Goal: Transaction & Acquisition: Purchase product/service

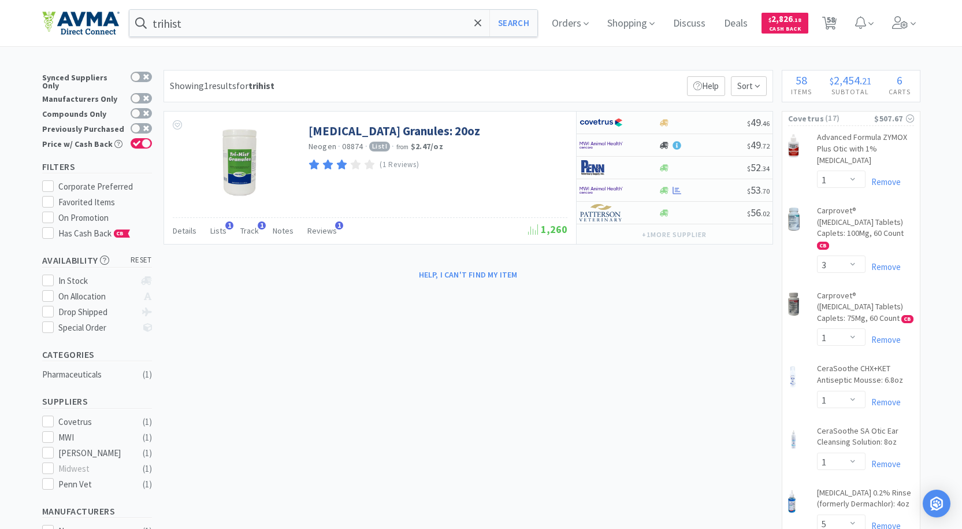
select select "1"
select select "3"
select select "1"
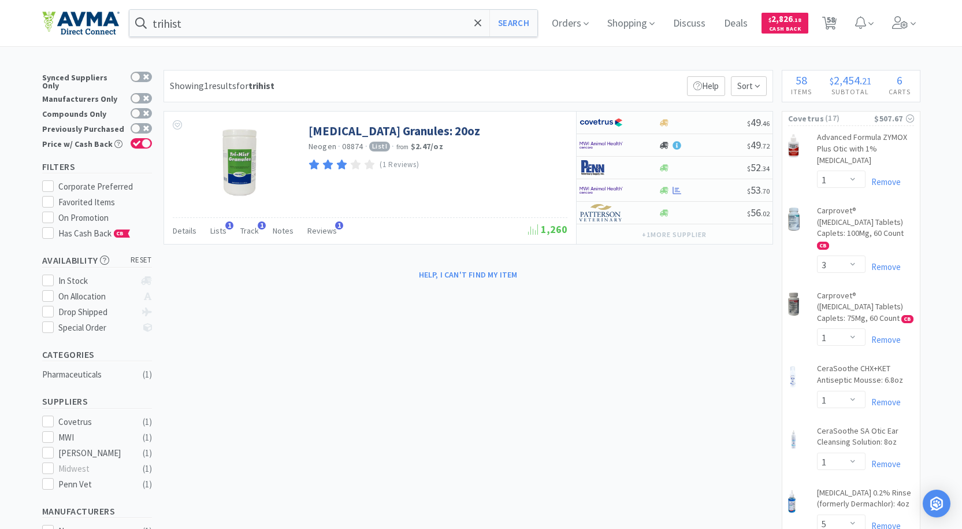
select select "5"
select select "1"
select select "2"
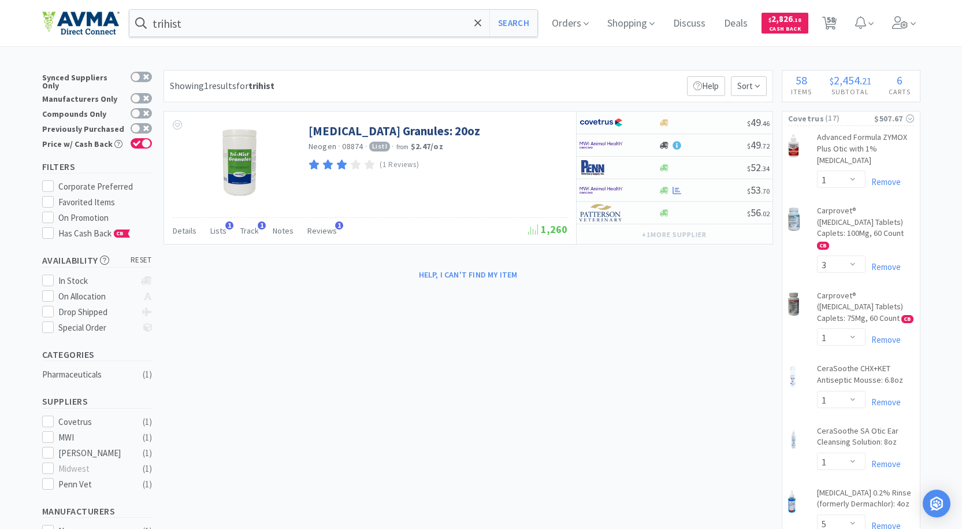
select select "3"
select select "2"
select select "1"
select select "2"
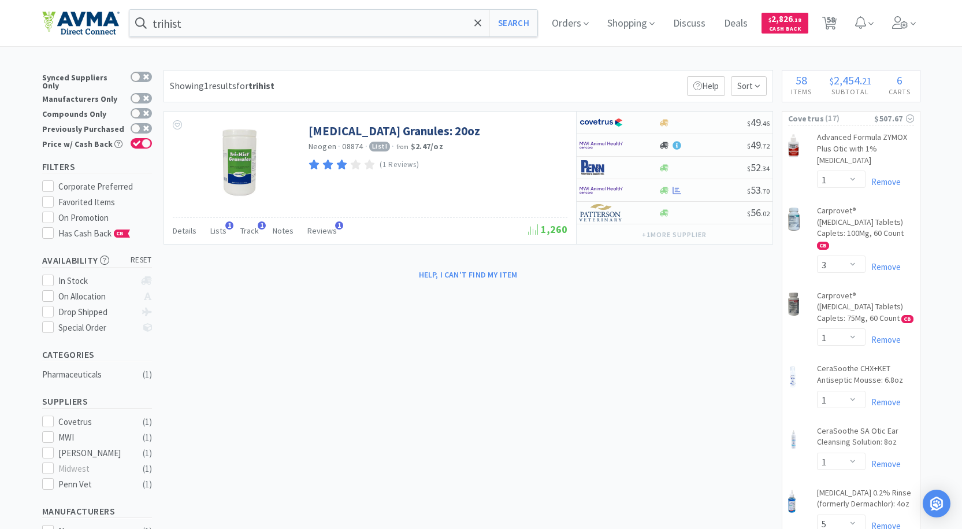
select select "2"
select select "1"
select select "2"
select select "4"
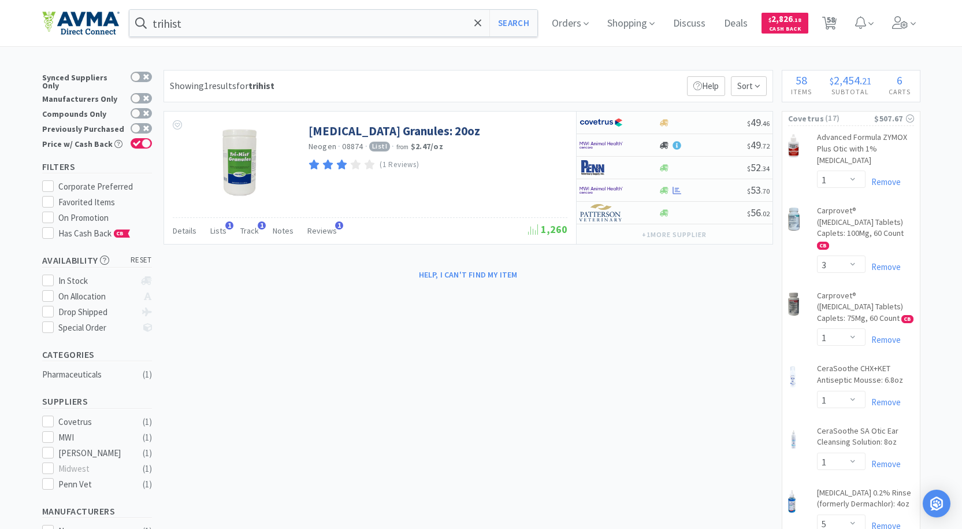
select select "1"
select select "2"
select select "4"
select select "1"
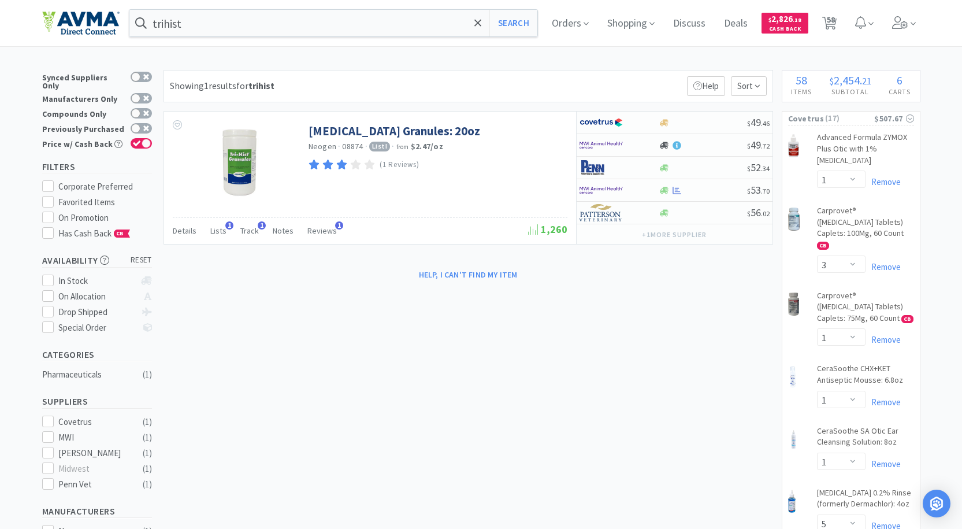
select select "1"
select select "2"
select select "1"
select select "3"
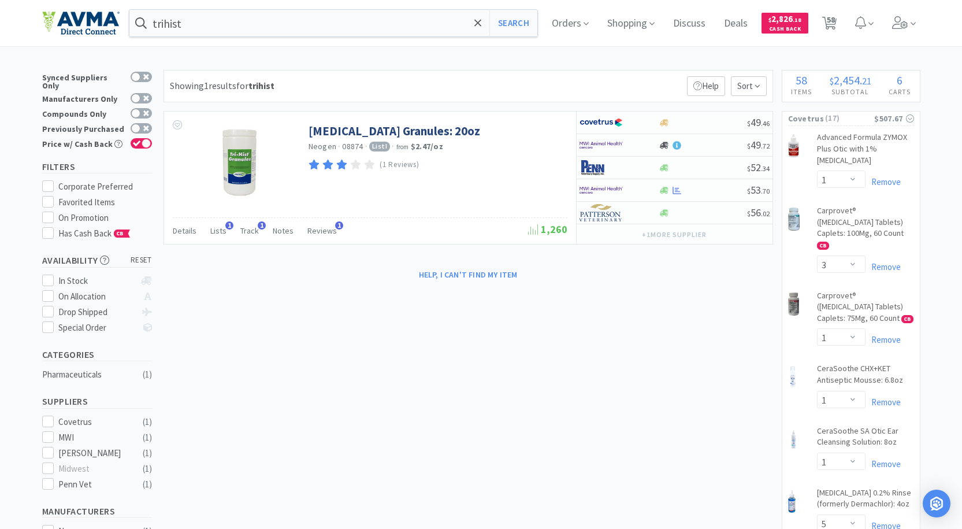
select select "1"
select select "5"
select select "2"
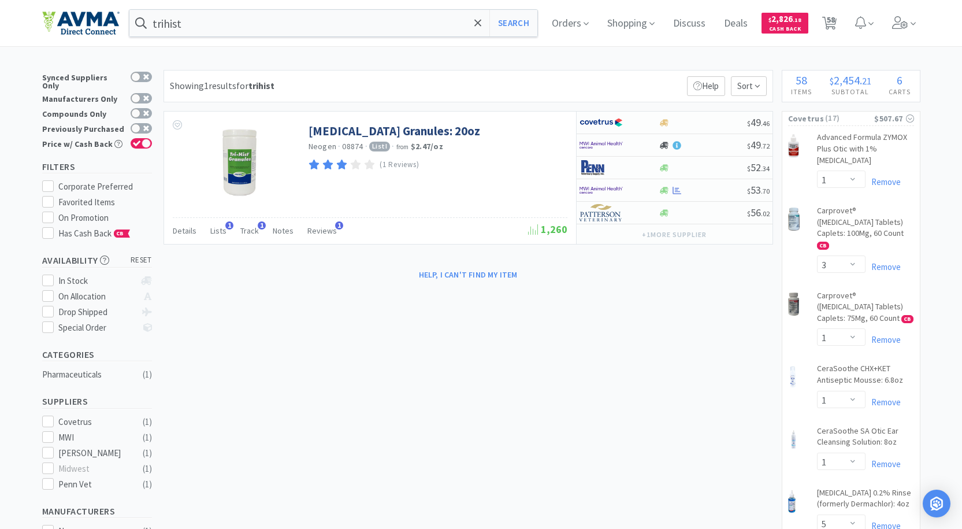
select select "1"
select select "2"
select select "1"
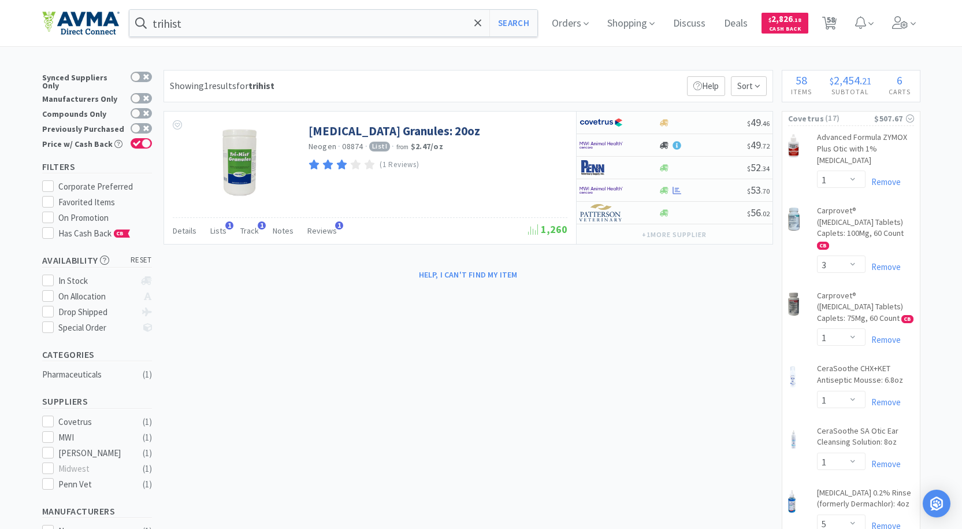
select select "1"
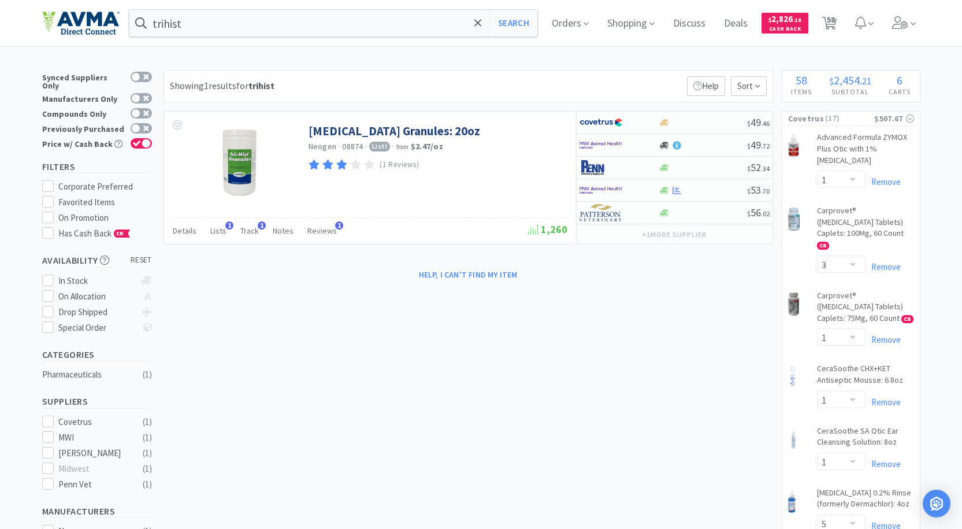
select select "1"
select select "6"
select select "1"
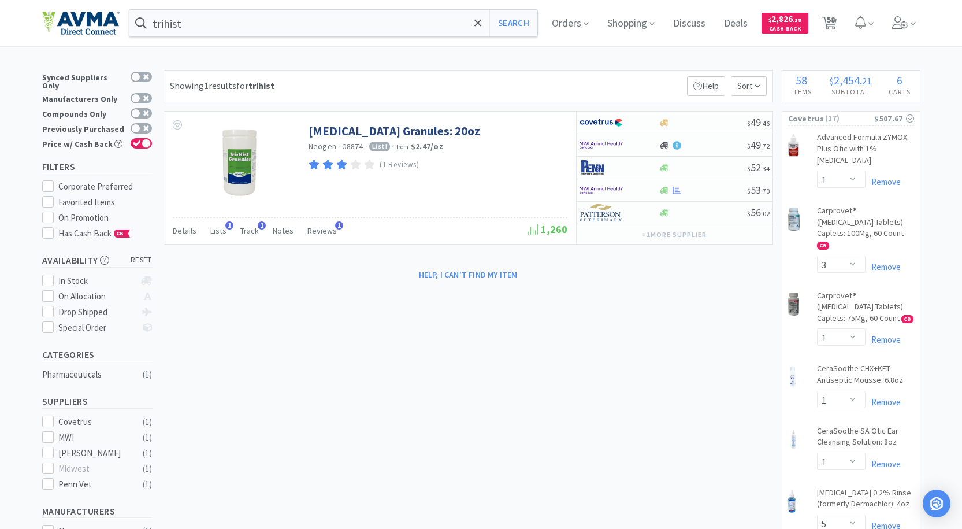
select select "2"
select select "1"
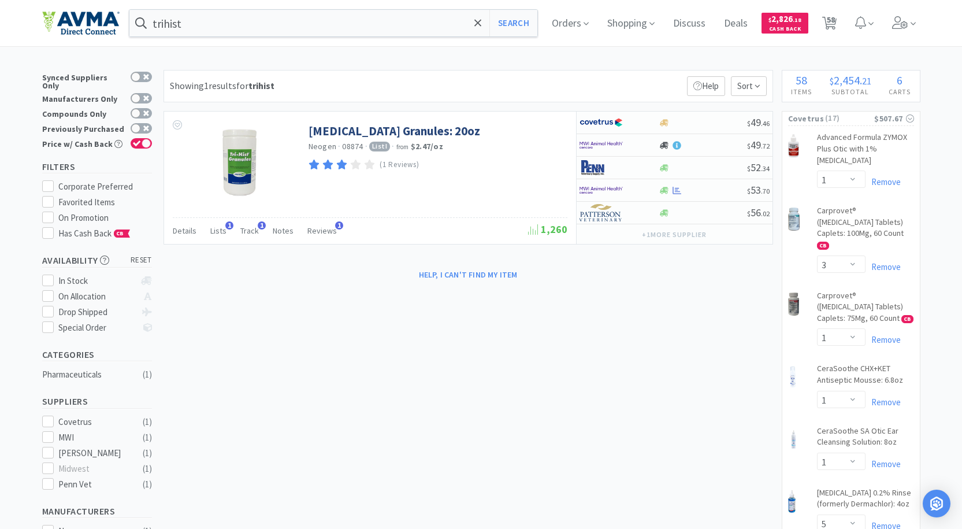
select select "1"
